Goal: Task Accomplishment & Management: Manage account settings

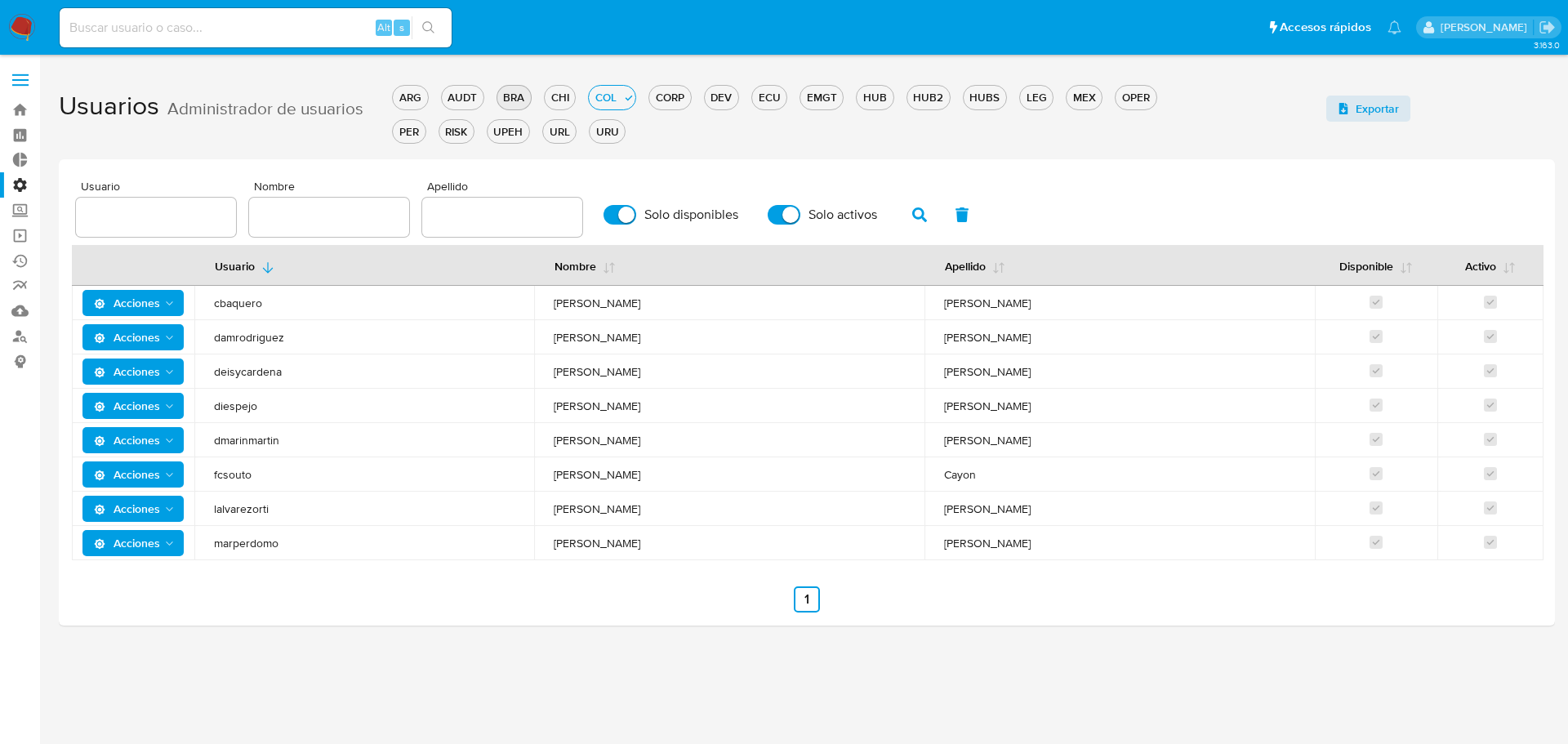
click at [515, 95] on div "BRA" at bounding box center [513, 97] width 33 height 16
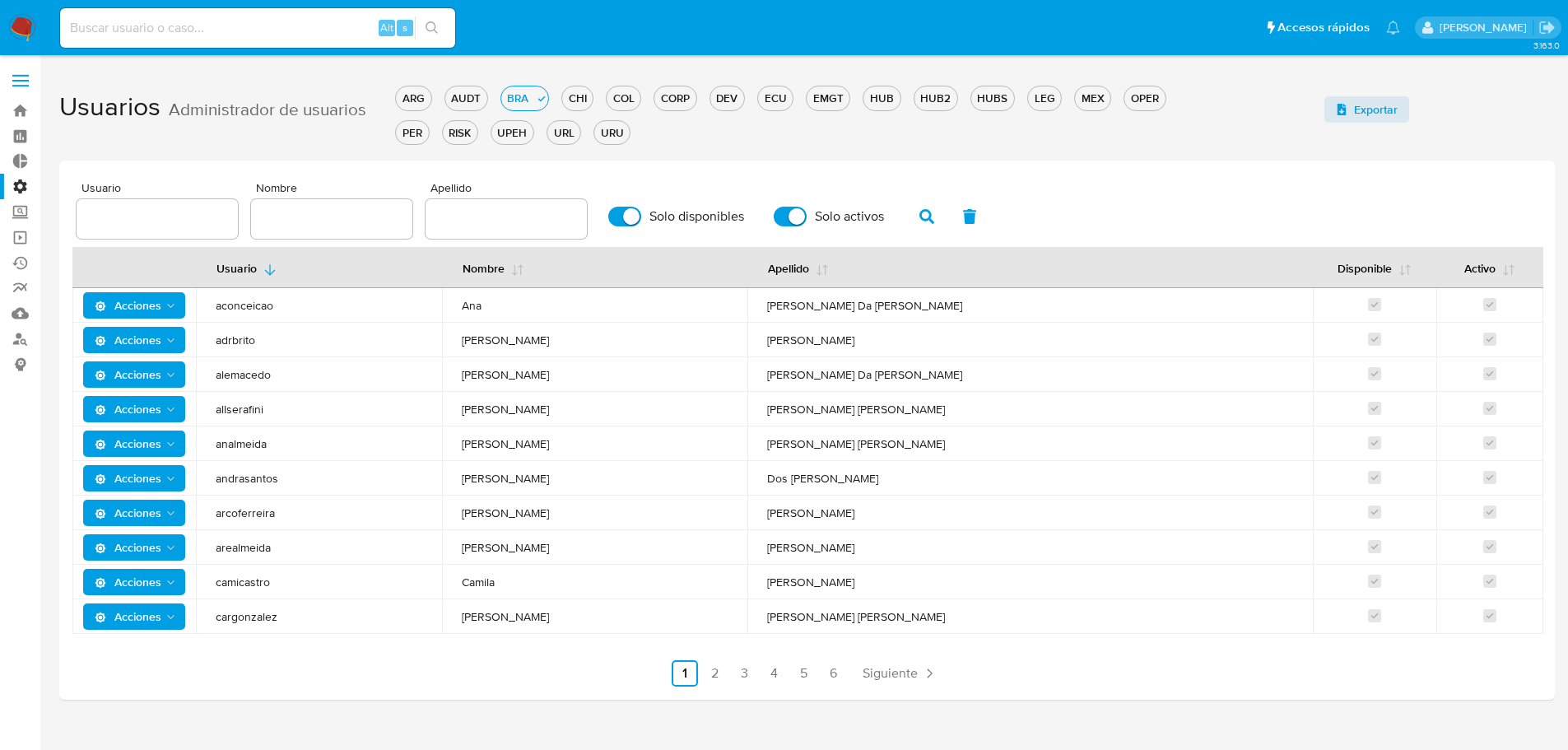
click at [282, 220] on input "text" at bounding box center [332, 218] width 162 height 21
type input "[PERSON_NAME]"
click at [912, 226] on button "button" at bounding box center [926, 217] width 43 height 40
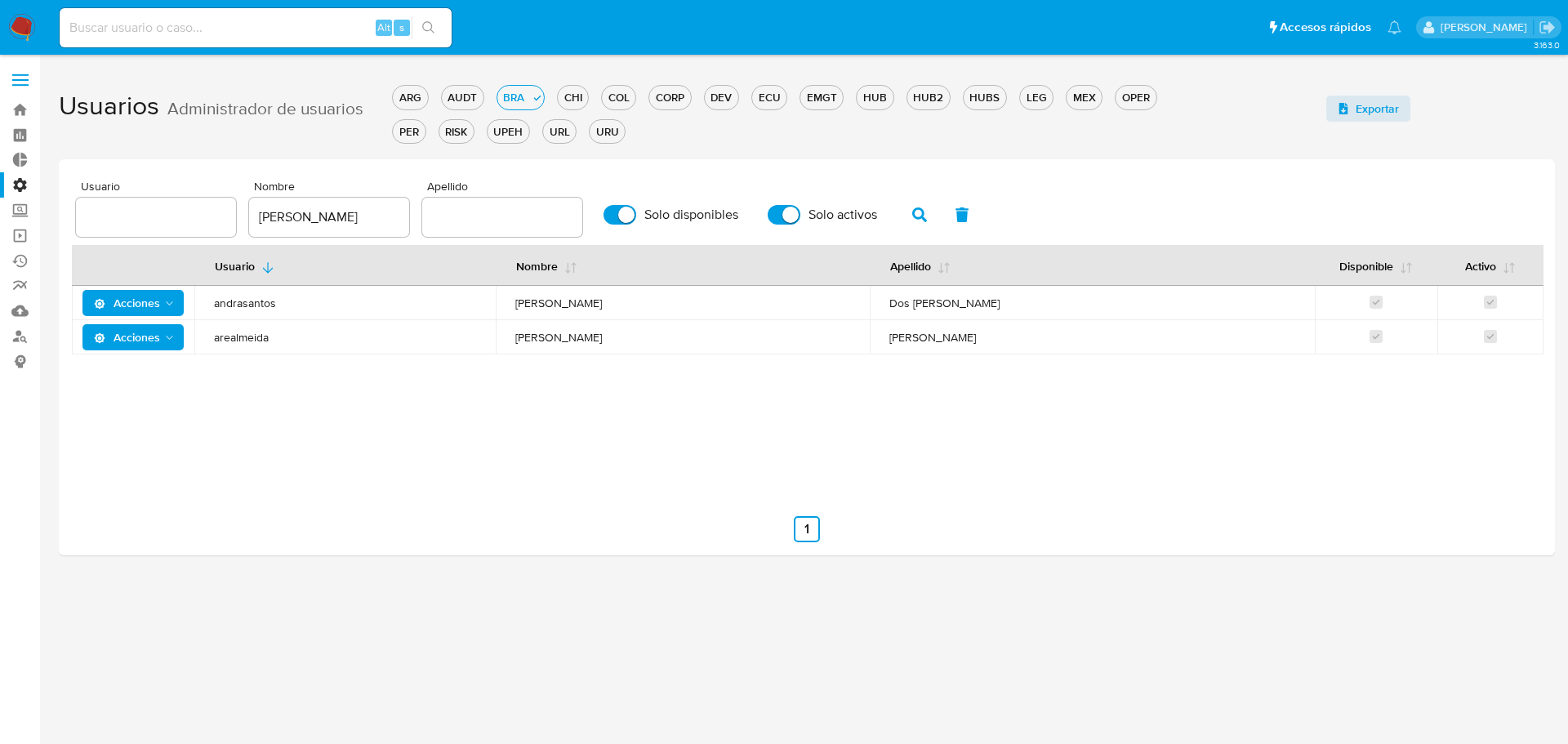
click at [149, 355] on div "Usuario Nombre Apellido Disponible Activo Acciones andrasantos [PERSON_NAME] Do…" at bounding box center [807, 368] width 1469 height 245
click at [152, 335] on span "Acciones" at bounding box center [127, 337] width 66 height 26
click at [149, 371] on button "Detalle" at bounding box center [136, 378] width 147 height 40
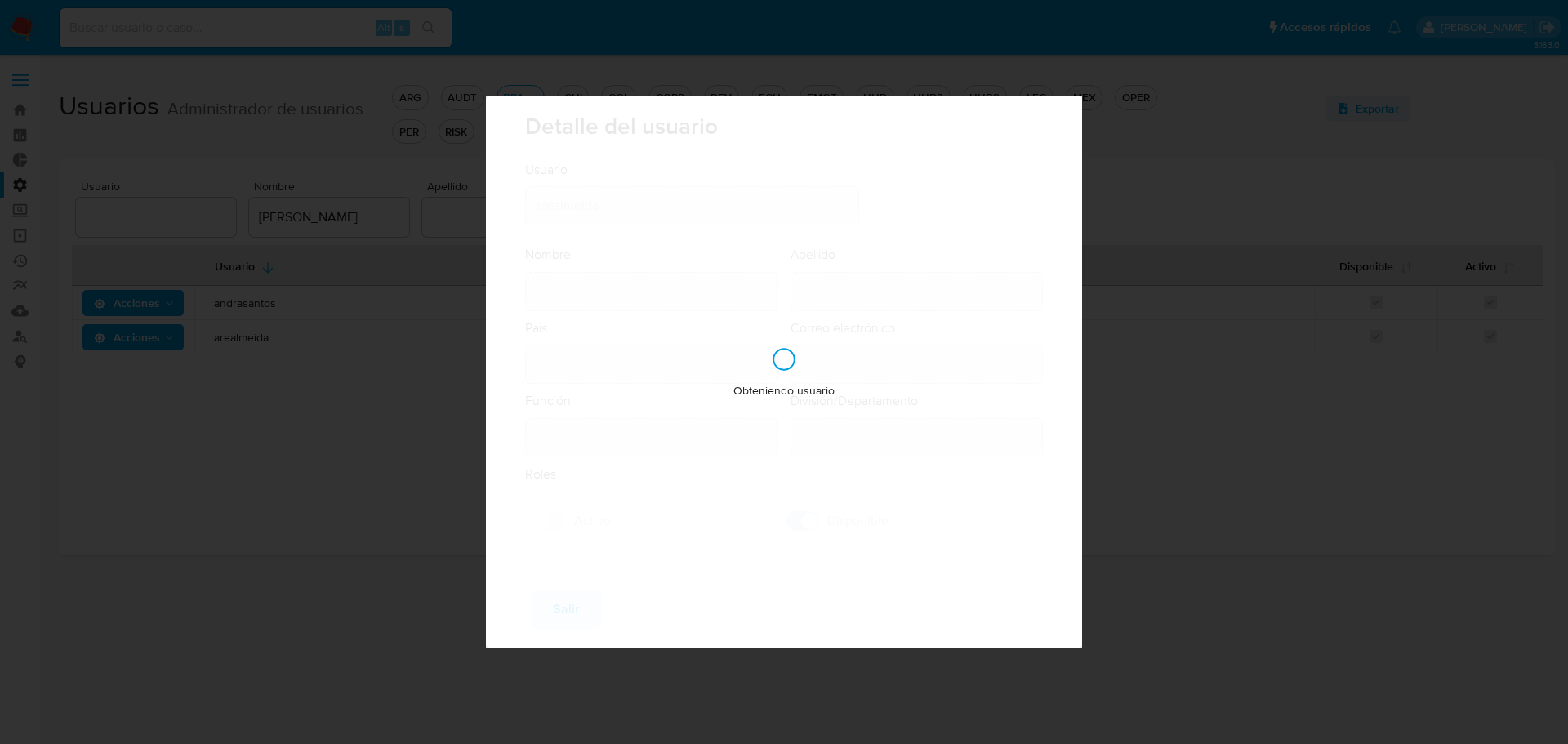
type input "[PERSON_NAME]"
type input "[GEOGRAPHIC_DATA]"
type input "[PERSON_NAME][EMAIL_ADDRESS][PERSON_NAME][DOMAIN_NAME]"
type input "Specialist (80001722)"
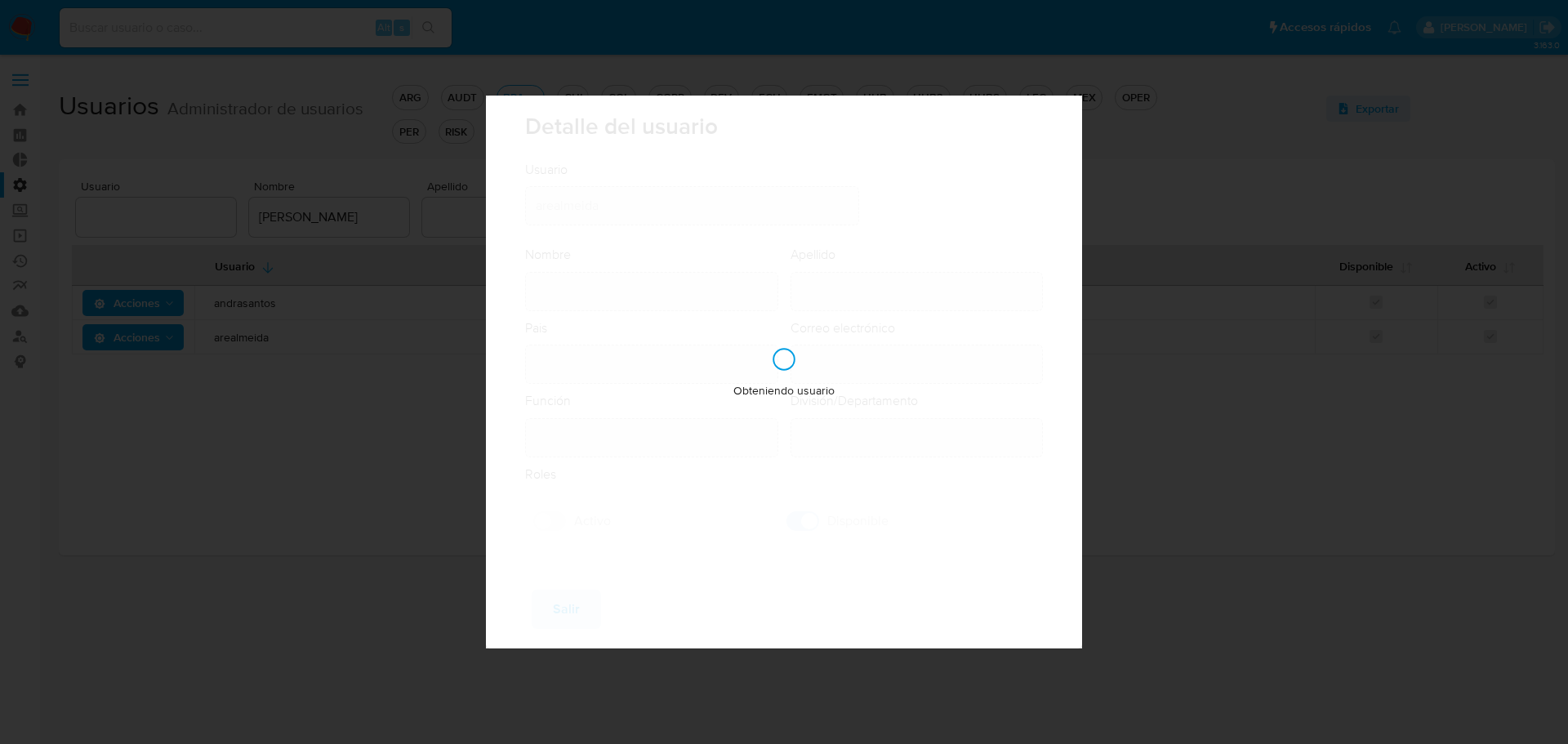
type input "Risk & Compliance AML Countries"
checkbox input "true"
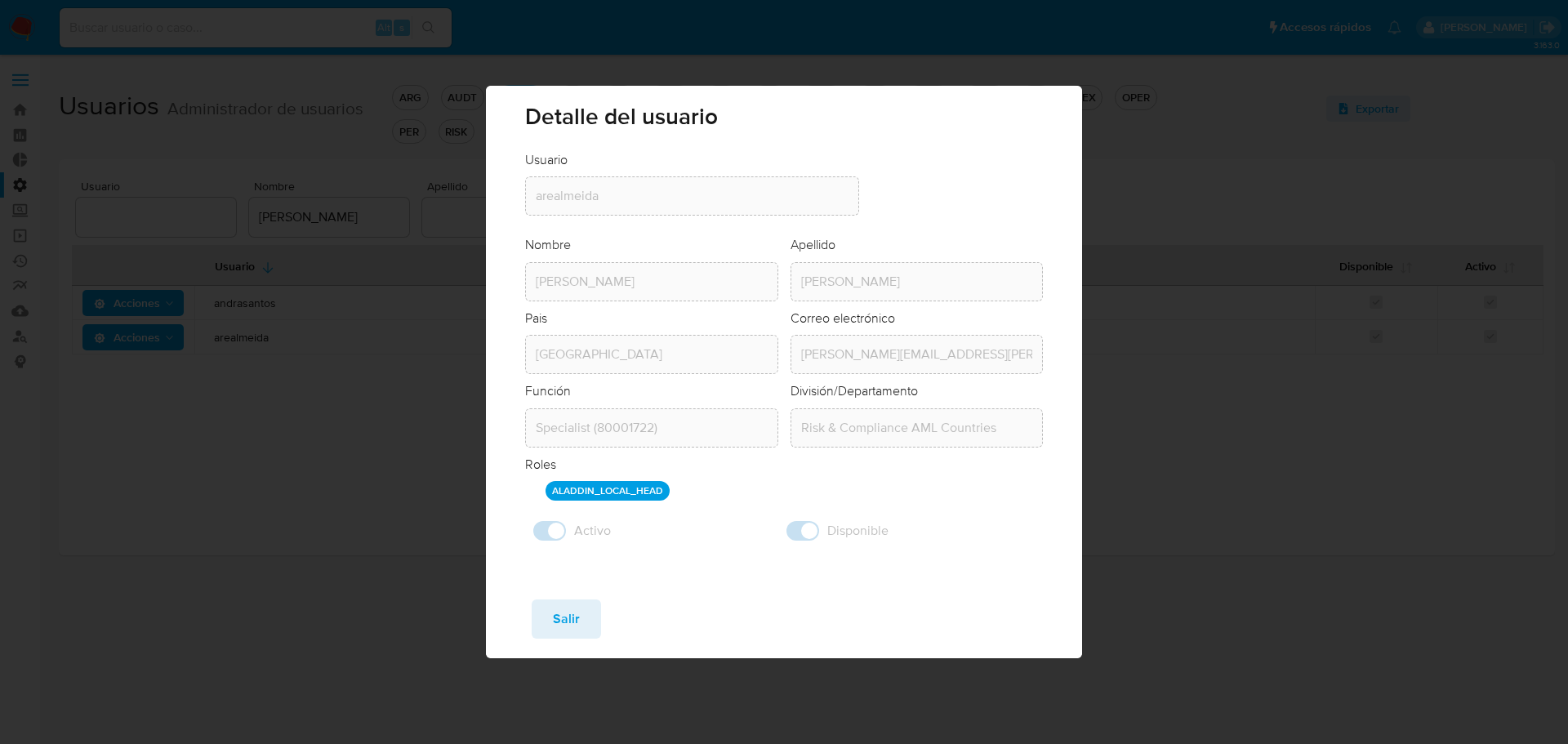
click at [574, 563] on div "Usuario Usuario arealmeida Nombre Nombre [PERSON_NAME] Apellido [PERSON_NAME] P…" at bounding box center [784, 369] width 596 height 436
click at [340, 537] on div "Detalle del usuario Usuario Usuario arealmeida Nombre Nombre [PERSON_NAME] Apel…" at bounding box center [784, 372] width 1568 height 744
click at [575, 618] on span "Salir" at bounding box center [566, 619] width 27 height 36
checkbox input "false"
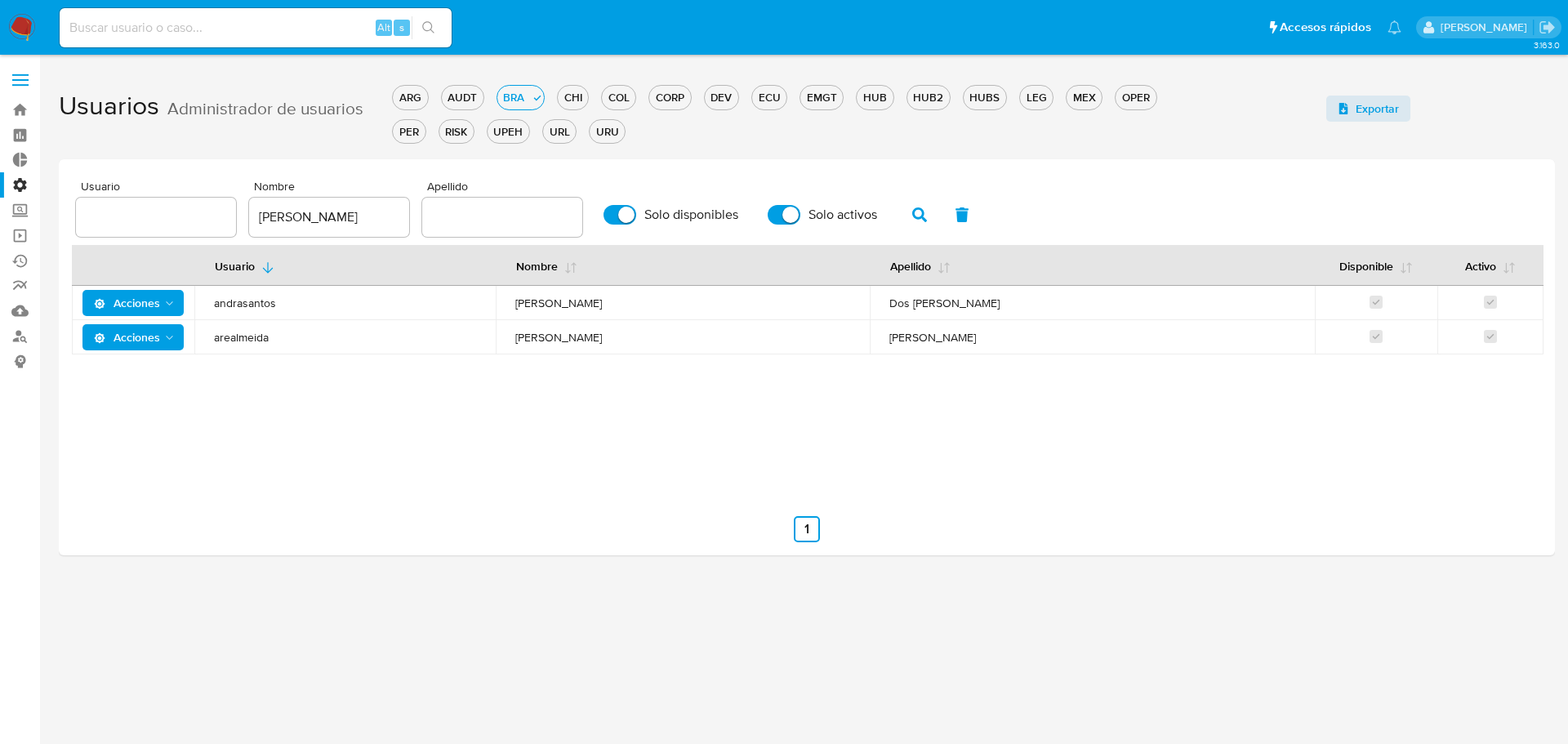
click at [156, 343] on span "Acciones" at bounding box center [127, 337] width 66 height 26
click at [159, 383] on button "Detalle" at bounding box center [136, 378] width 147 height 40
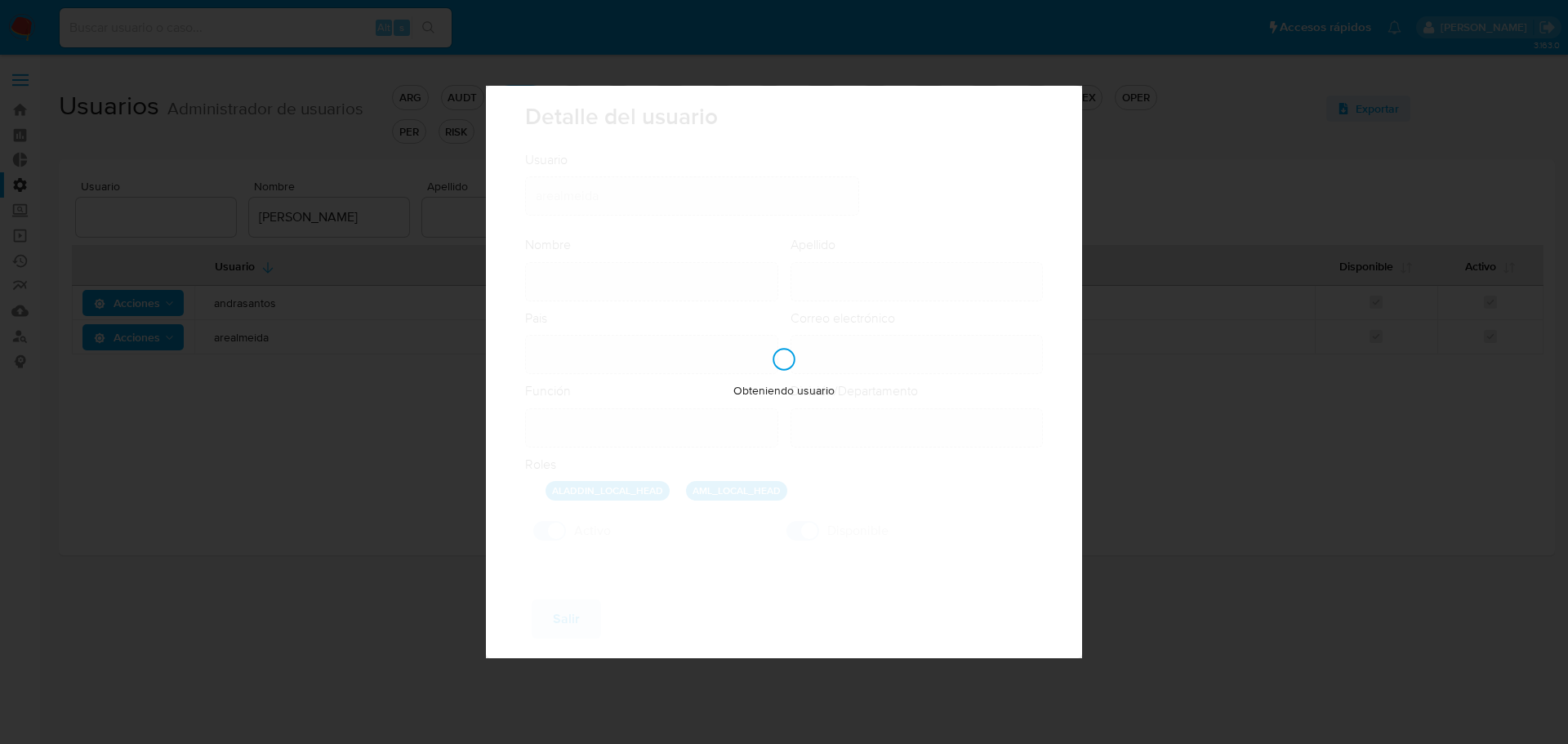
type input "[PERSON_NAME]"
type input "[GEOGRAPHIC_DATA]"
type input "[PERSON_NAME][EMAIL_ADDRESS][PERSON_NAME][DOMAIN_NAME]"
type input "Specialist (80001722)"
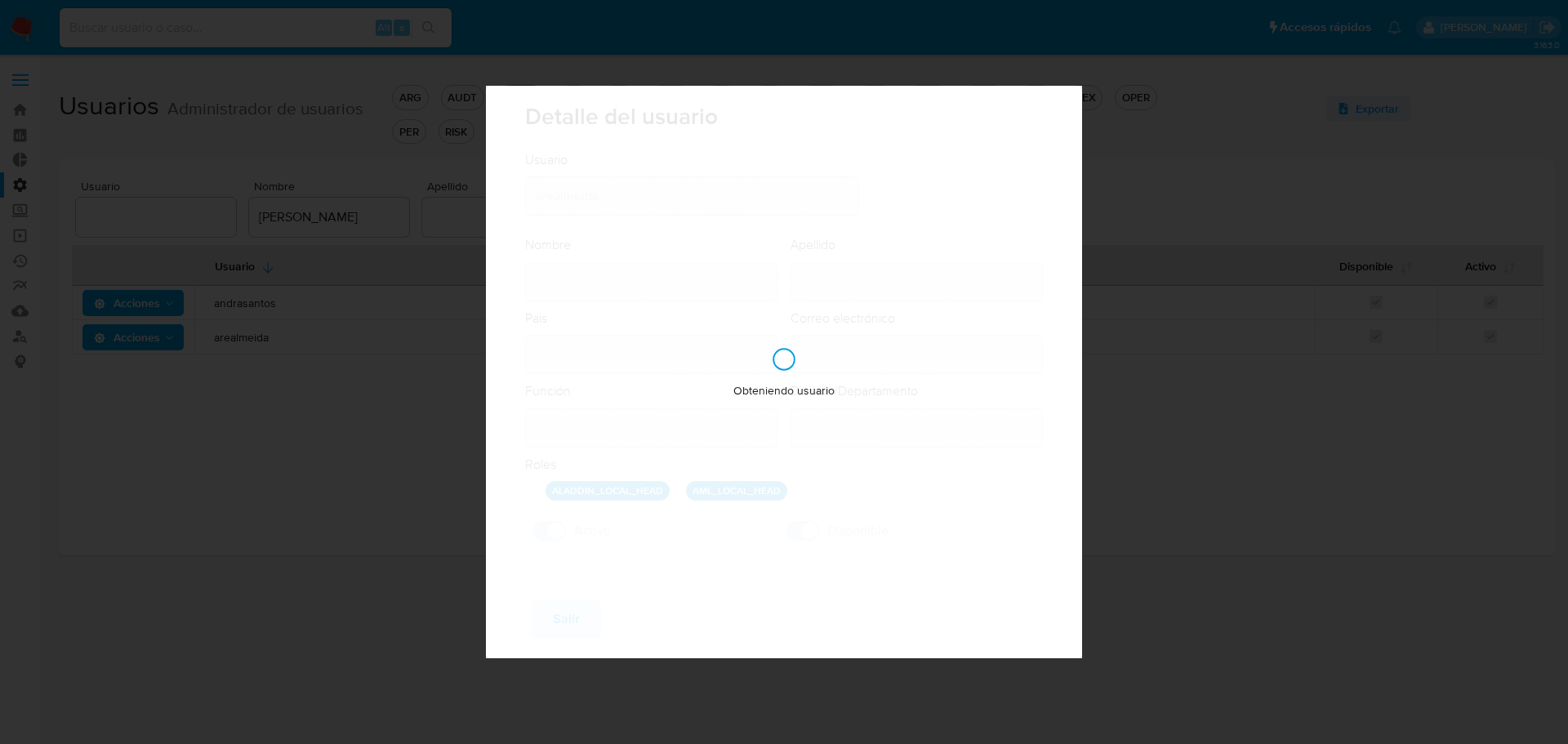
type input "Risk & Compliance AML Countries"
checkbox input "true"
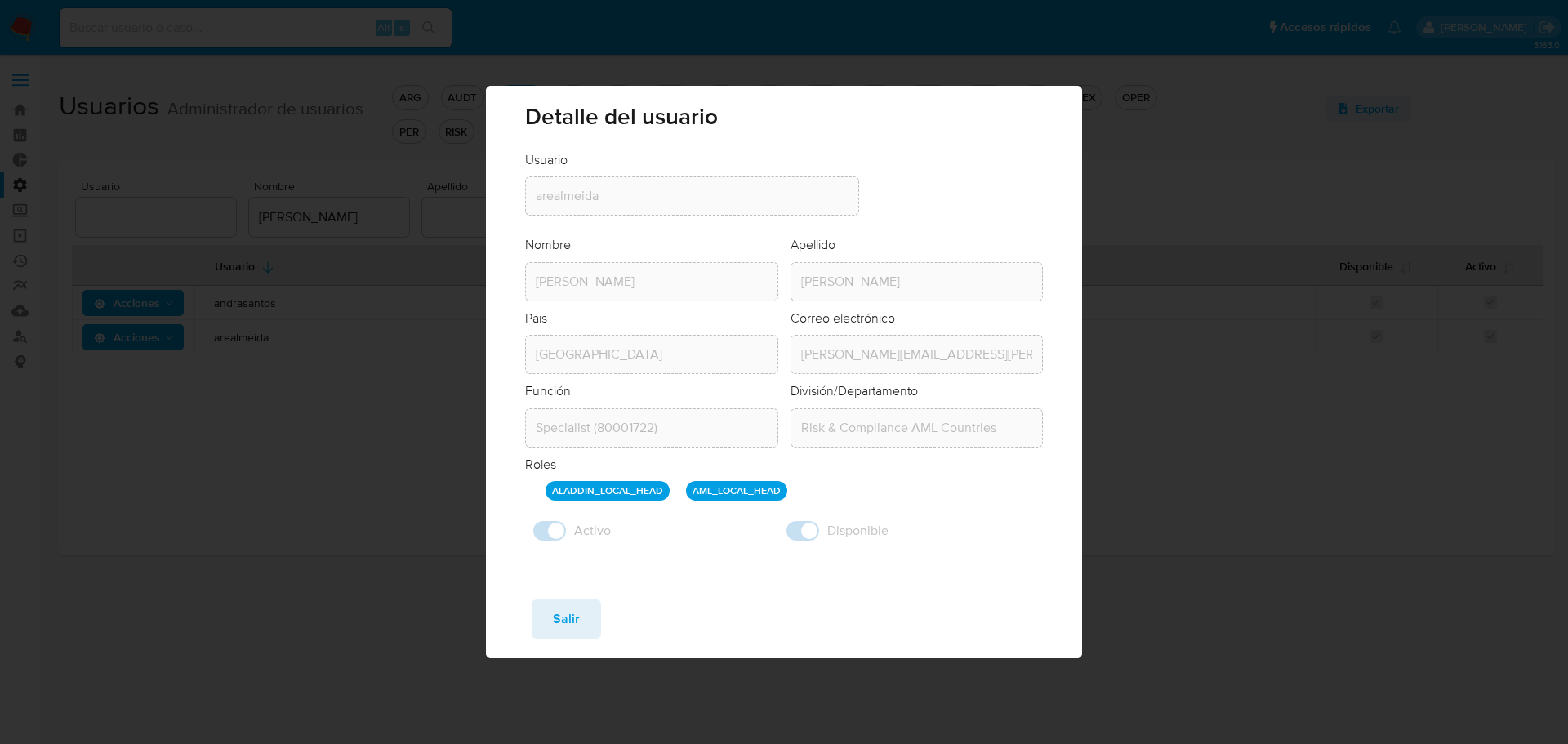
drag, startPoint x: 569, startPoint y: 620, endPoint x: 619, endPoint y: 613, distance: 50.5
click at [569, 619] on span "Salir" at bounding box center [566, 619] width 27 height 36
checkbox input "false"
